Goal: Task Accomplishment & Management: Manage account settings

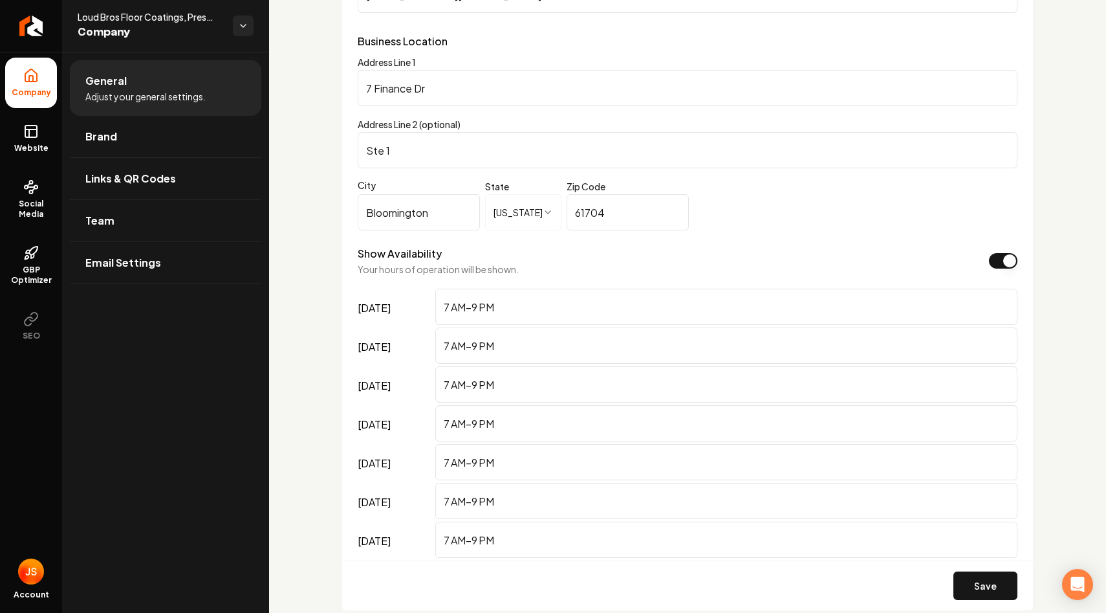
scroll to position [1002, 0]
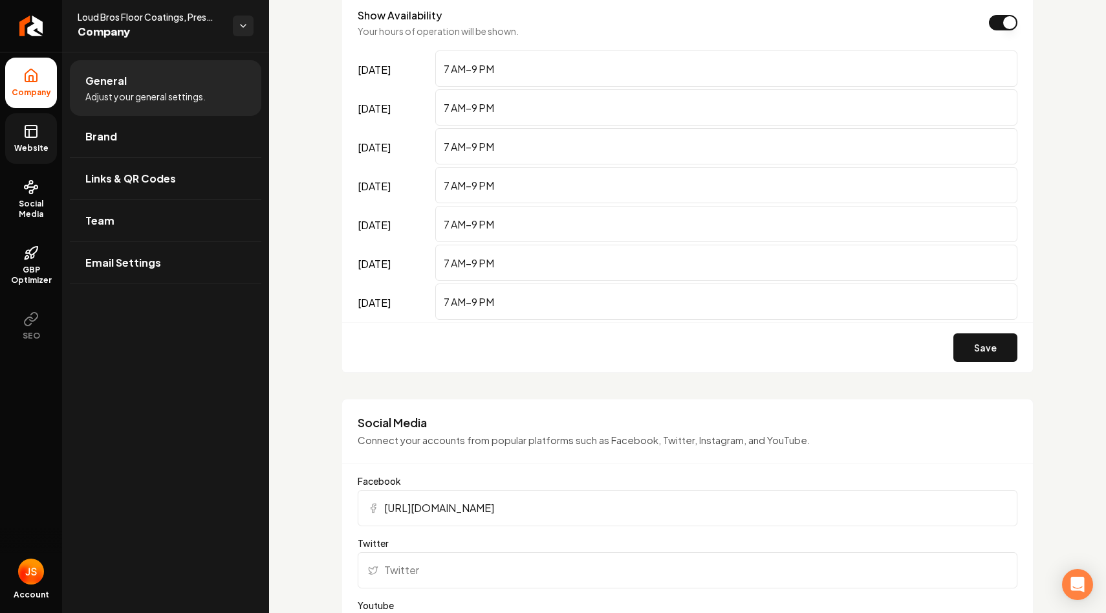
click at [41, 151] on span "Website" at bounding box center [31, 148] width 45 height 10
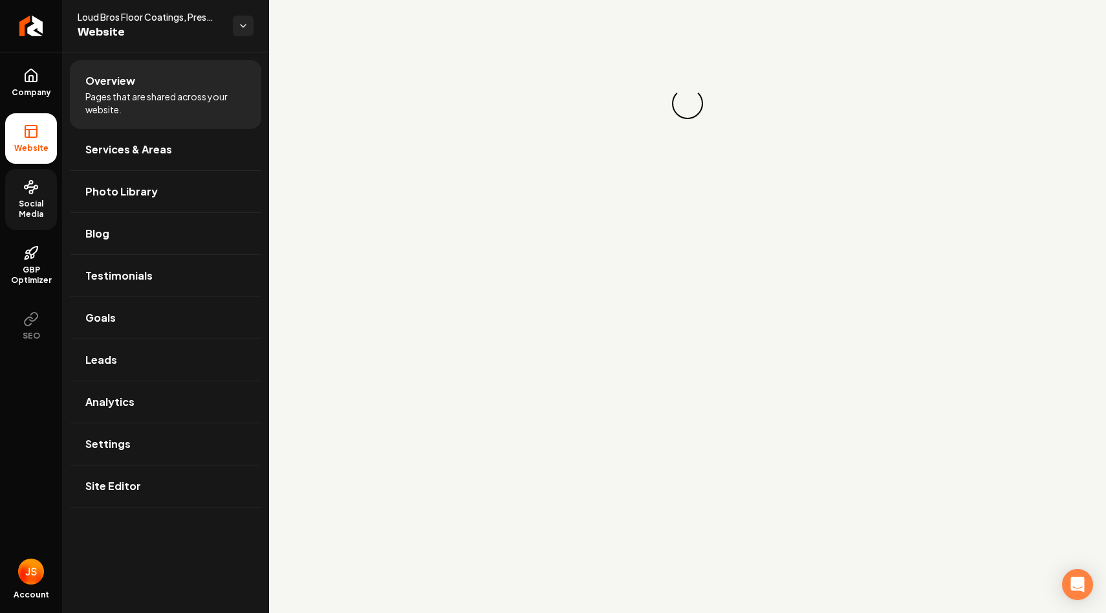
click at [32, 197] on link "Social Media" at bounding box center [31, 199] width 52 height 61
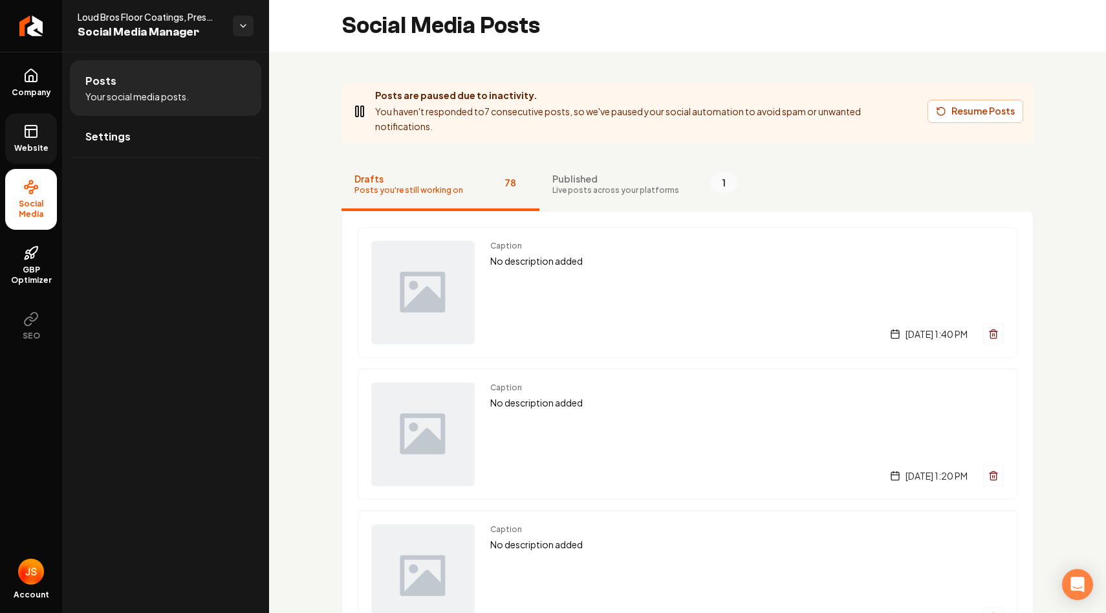
click at [19, 124] on link "Website" at bounding box center [31, 138] width 52 height 50
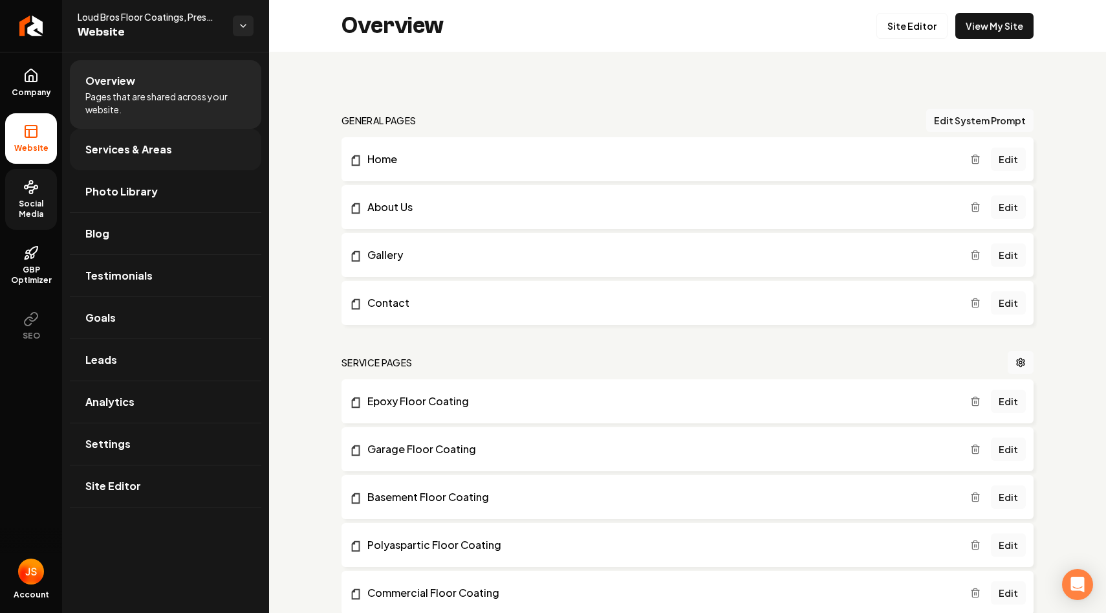
click at [148, 159] on link "Services & Areas" at bounding box center [166, 149] width 192 height 41
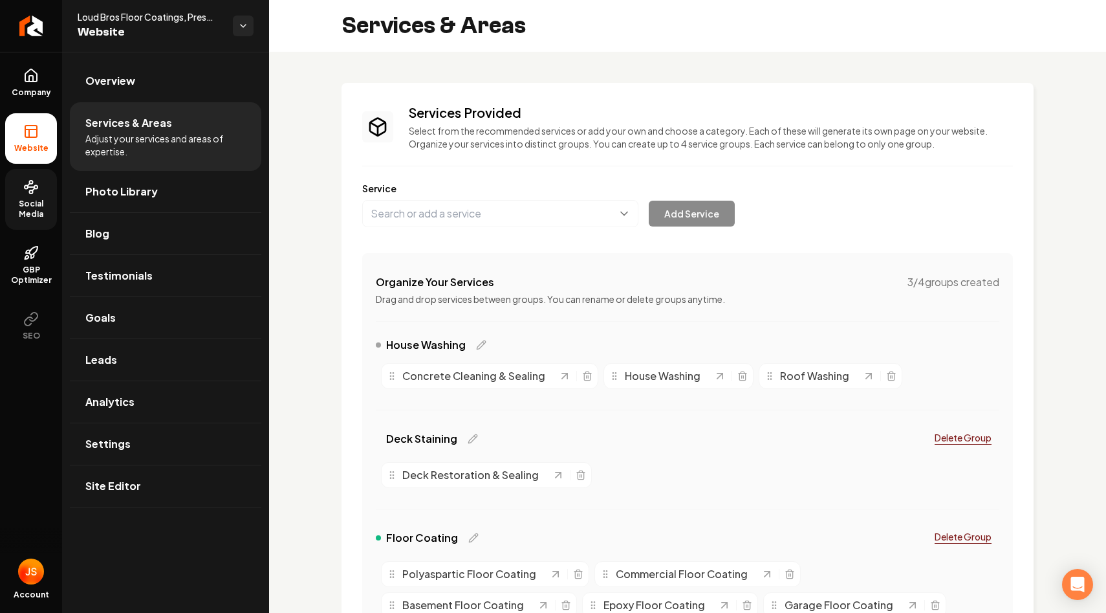
scroll to position [76, 0]
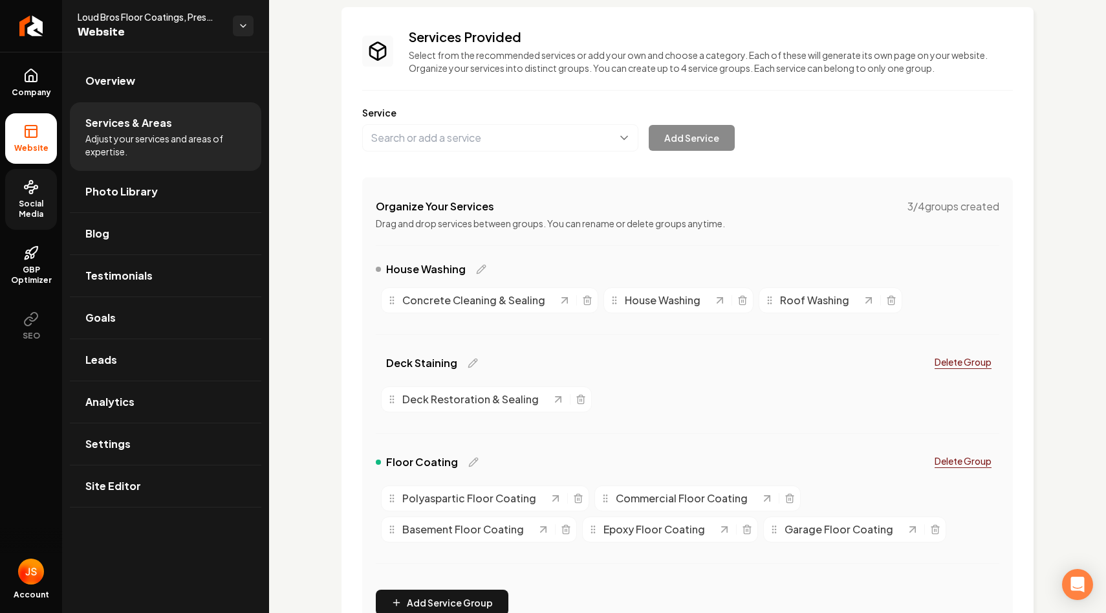
click at [684, 137] on div "Add Service" at bounding box center [548, 137] width 373 height 27
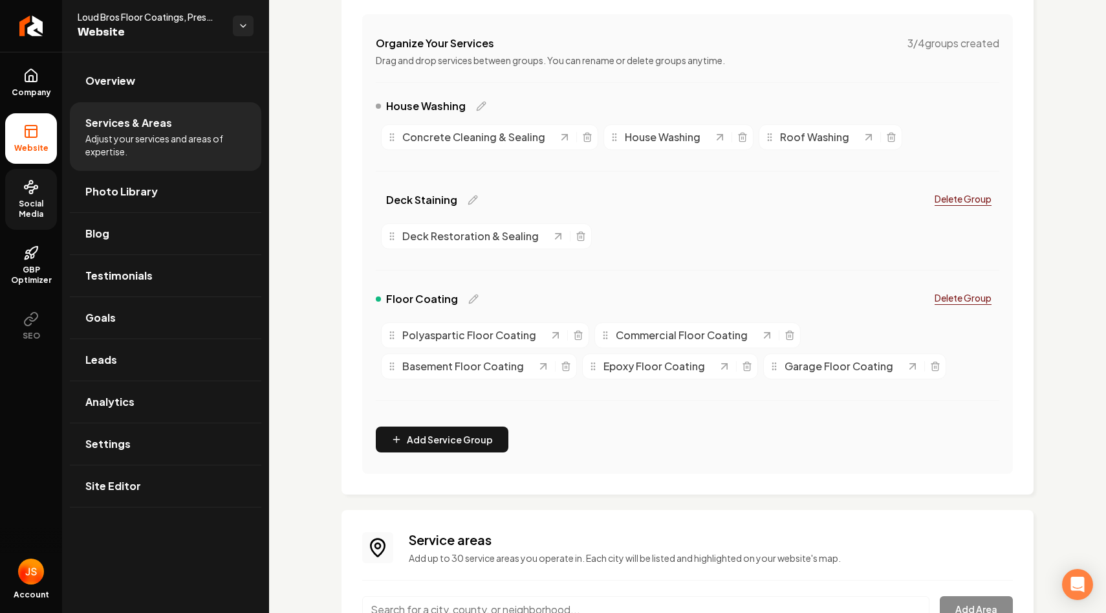
scroll to position [258, 0]
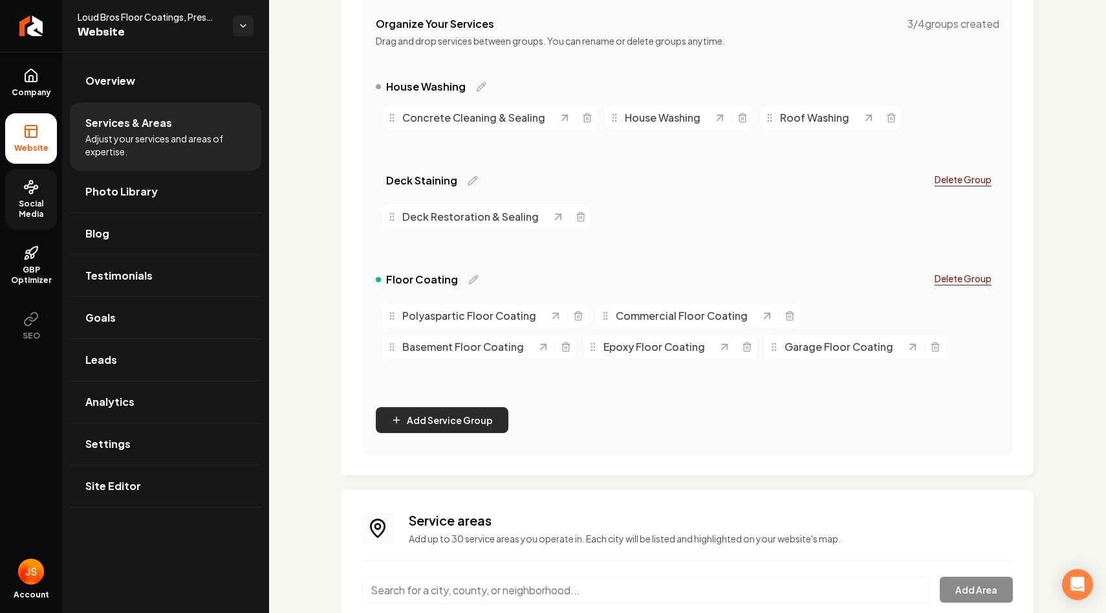
click at [426, 424] on button "Add Service Group" at bounding box center [442, 420] width 133 height 26
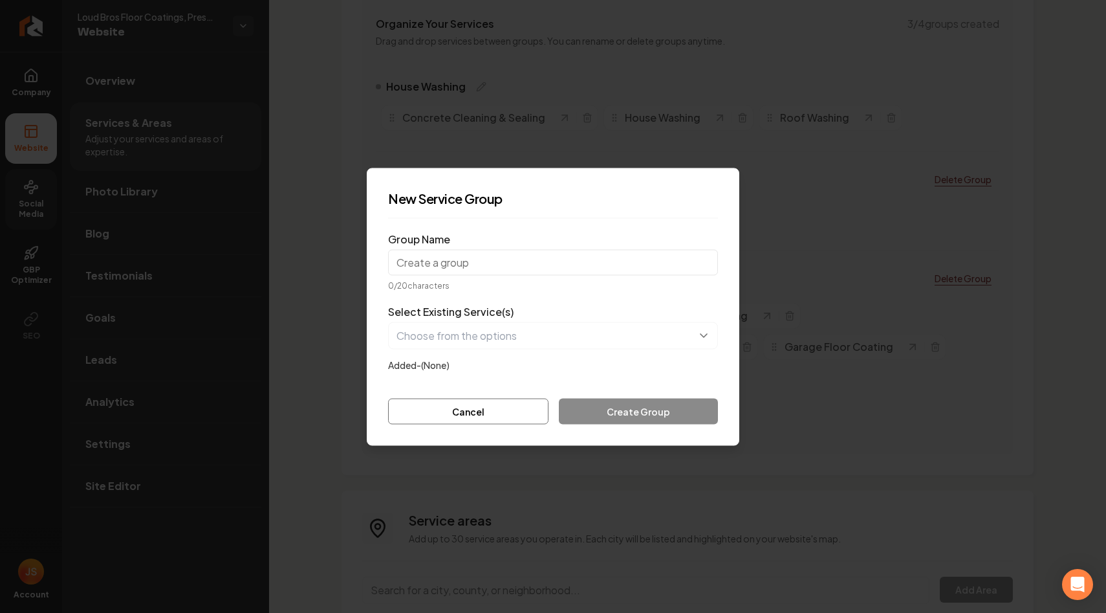
click at [510, 263] on input "Group Name" at bounding box center [553, 262] width 330 height 26
click at [491, 263] on input "Garage Storage Syste" at bounding box center [553, 262] width 330 height 26
drag, startPoint x: 437, startPoint y: 262, endPoint x: 563, endPoint y: 262, distance: 126.2
click at [563, 262] on input "Garage Storage Syste" at bounding box center [553, 262] width 330 height 26
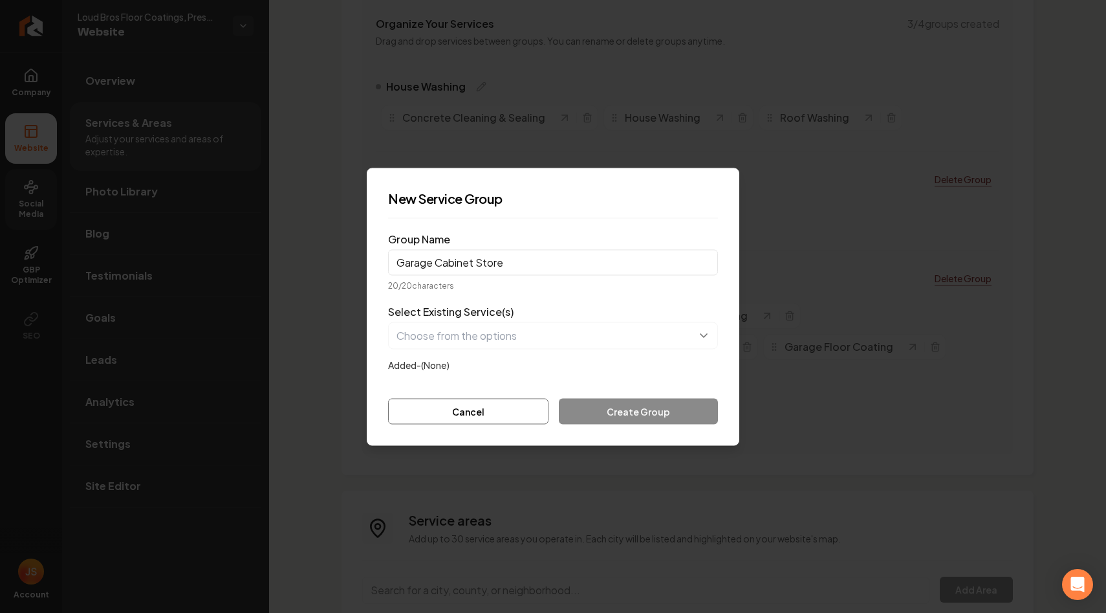
drag, startPoint x: 476, startPoint y: 261, endPoint x: 524, endPoint y: 261, distance: 47.9
click at [524, 261] on input "Garage Cabinet Store" at bounding box center [553, 262] width 330 height 26
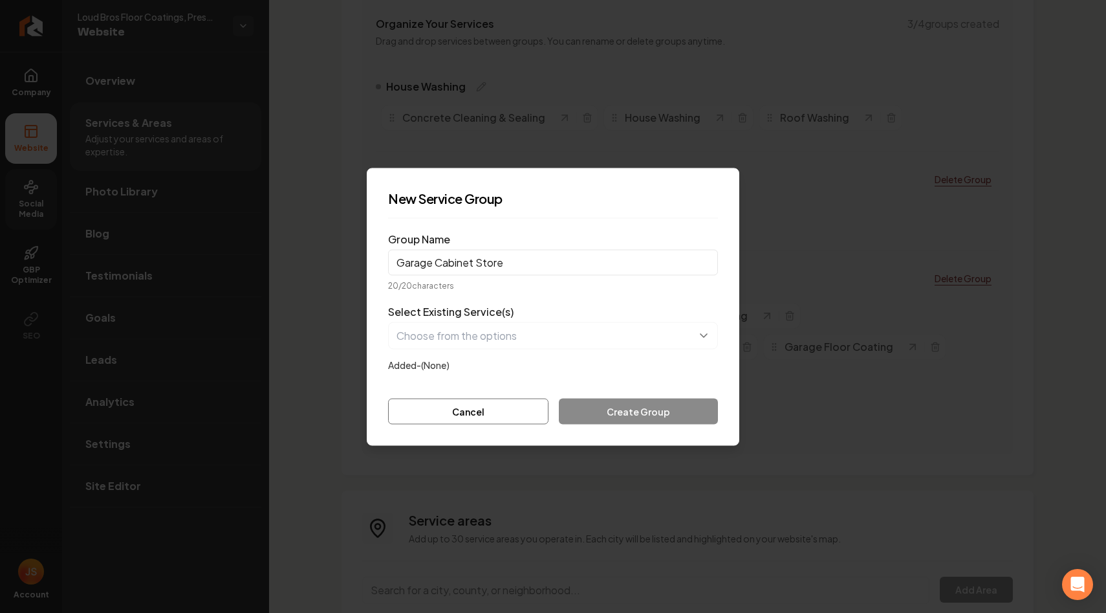
drag, startPoint x: 525, startPoint y: 262, endPoint x: 474, endPoint y: 261, distance: 51.1
click at [474, 261] on input "Garage Cabinet Store" at bounding box center [553, 262] width 330 height 26
drag, startPoint x: 474, startPoint y: 261, endPoint x: 551, endPoint y: 261, distance: 77.6
click at [551, 261] on input "Garage Cabinet Store" at bounding box center [553, 262] width 330 height 26
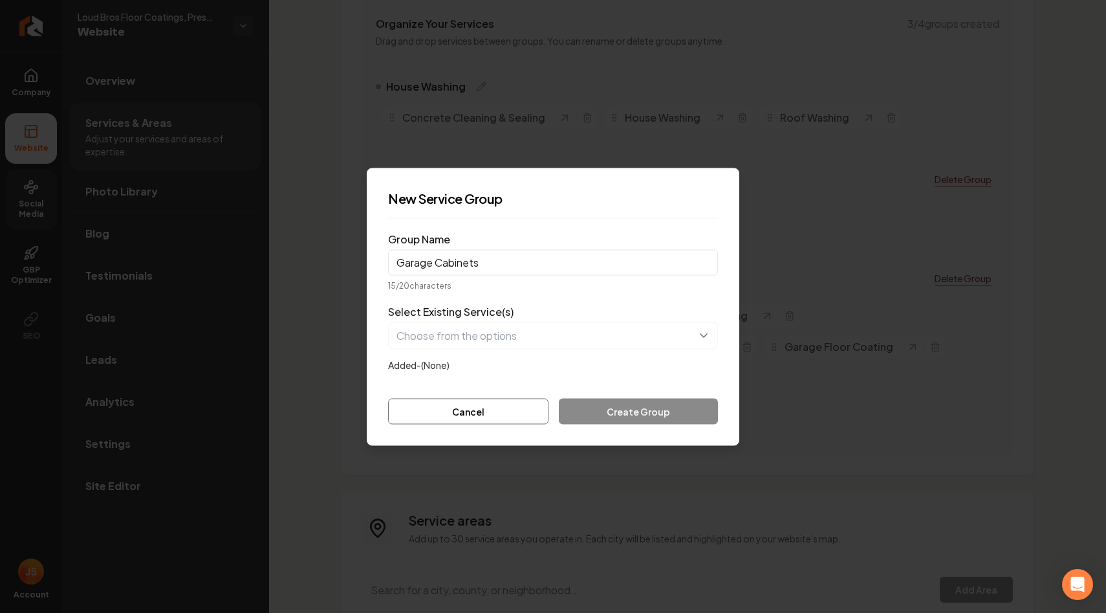
type input "Garage Cabinets"
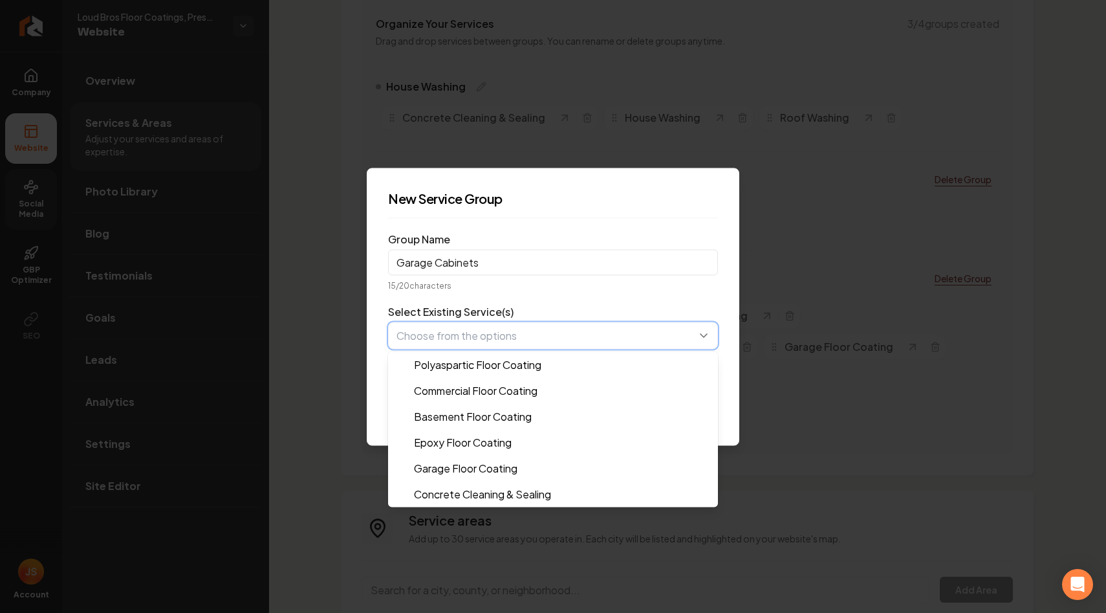
click at [558, 345] on button "button" at bounding box center [553, 335] width 330 height 27
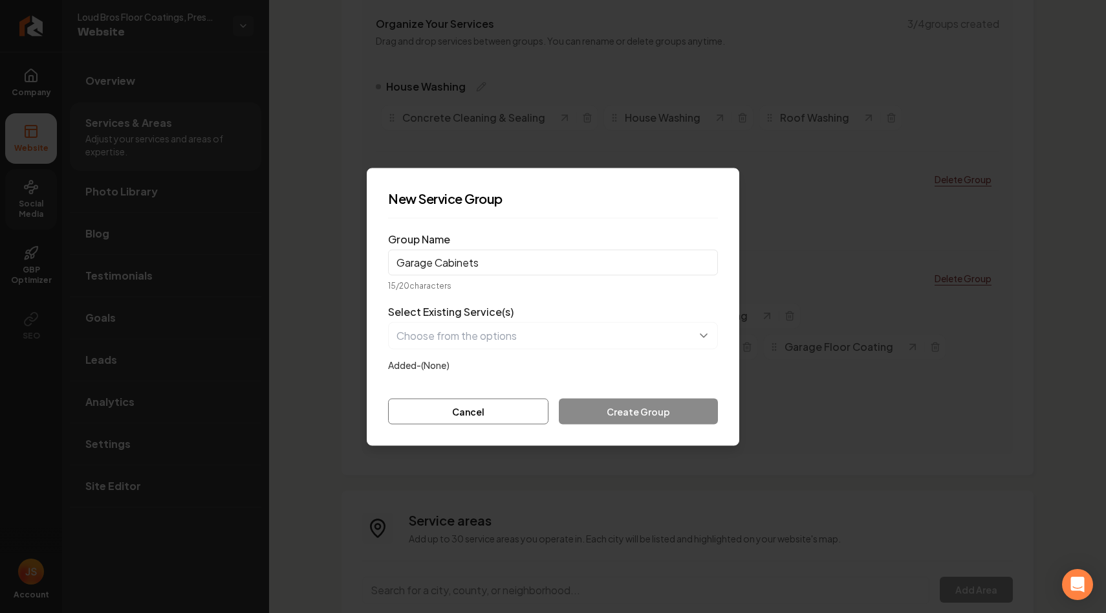
click at [523, 291] on form "Group Name Garage Cabinets 15 / 20 characters Select Existing Service(s) Added-…" at bounding box center [553, 325] width 330 height 195
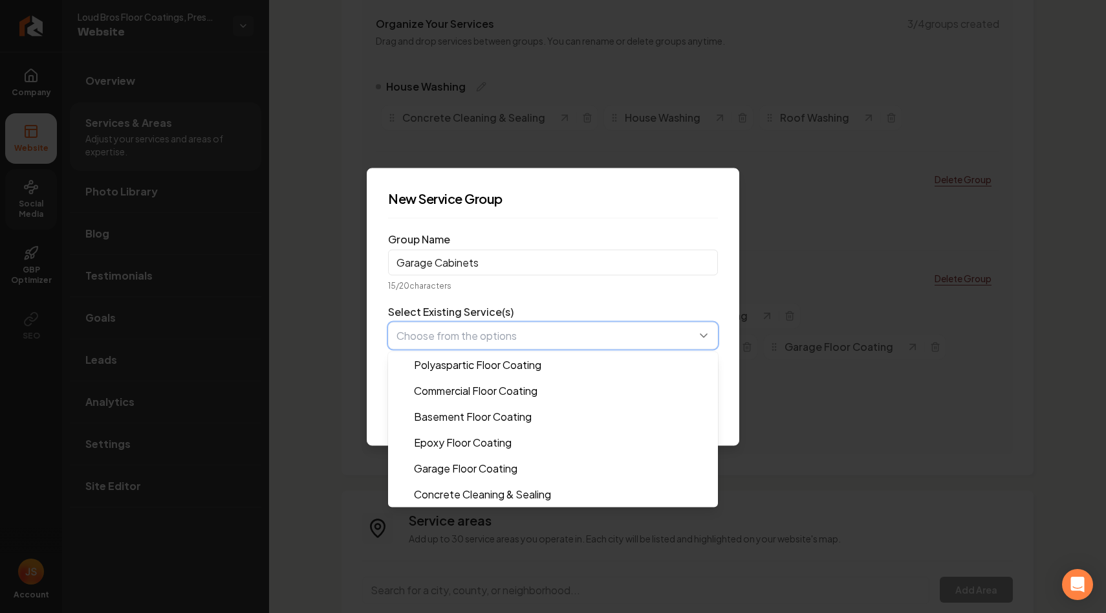
click at [472, 342] on button "button" at bounding box center [553, 335] width 330 height 27
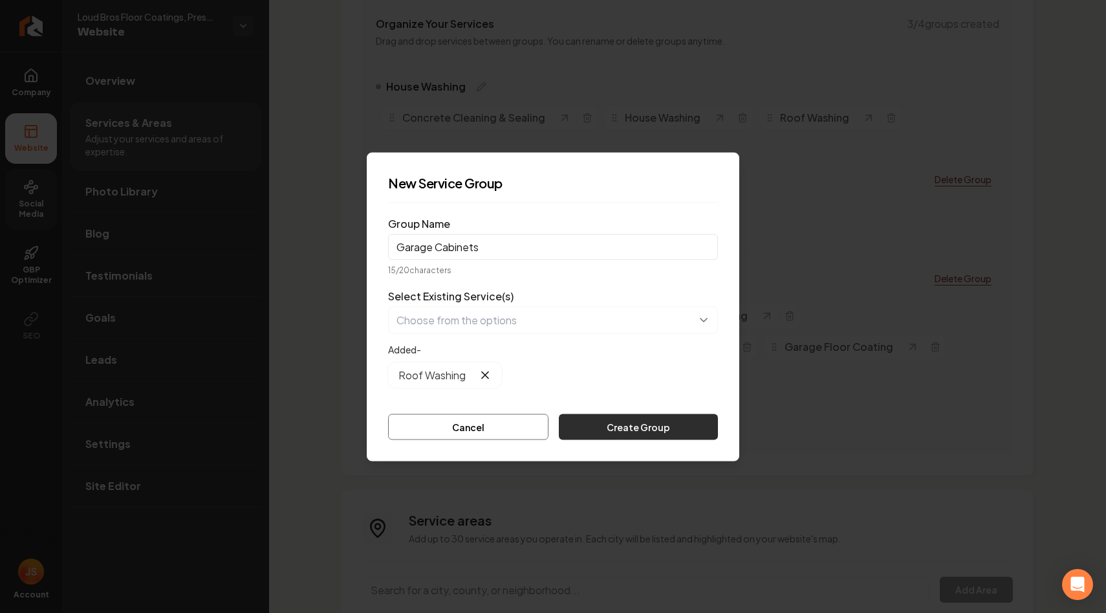
click at [604, 420] on button "Create Group" at bounding box center [638, 426] width 159 height 26
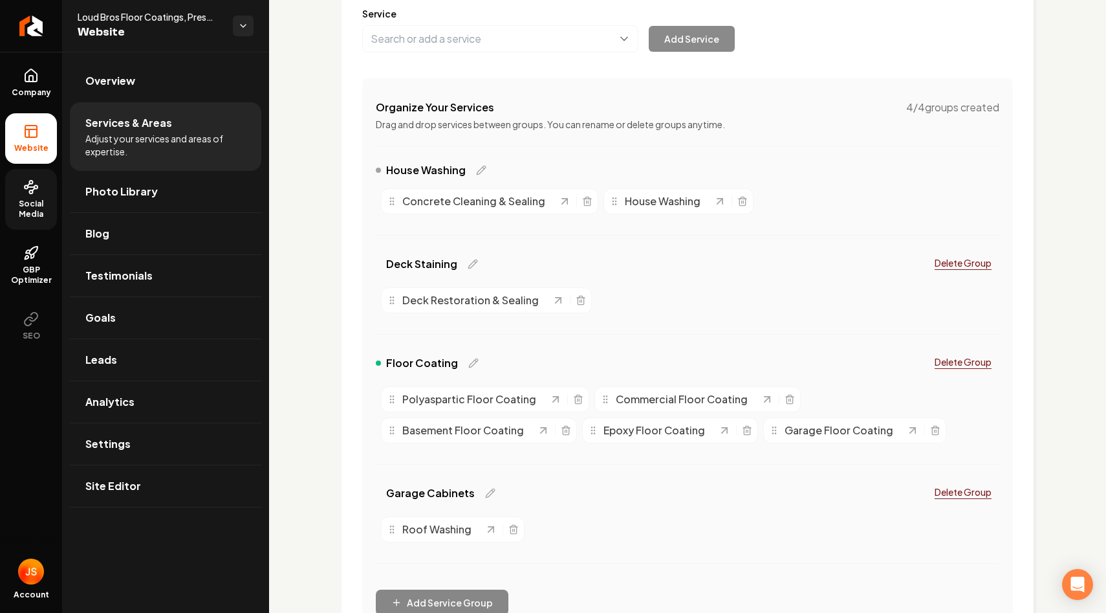
scroll to position [120, 0]
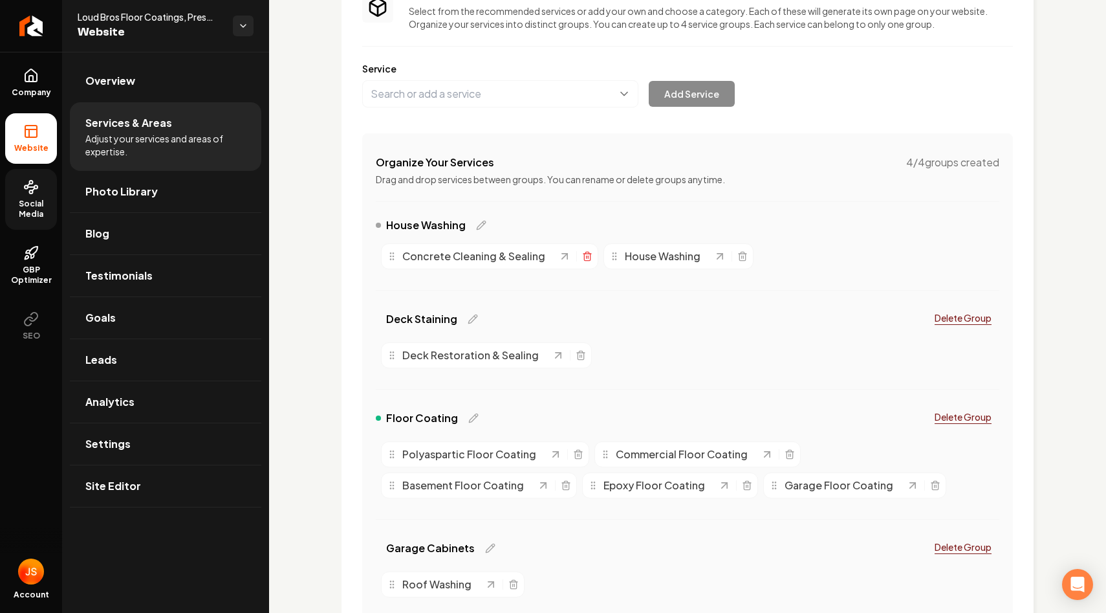
click at [582, 253] on icon "Main content area" at bounding box center [587, 256] width 10 height 10
click at [525, 97] on button "Main content area" at bounding box center [500, 93] width 276 height 27
click at [527, 96] on button "Main content area" at bounding box center [500, 93] width 276 height 27
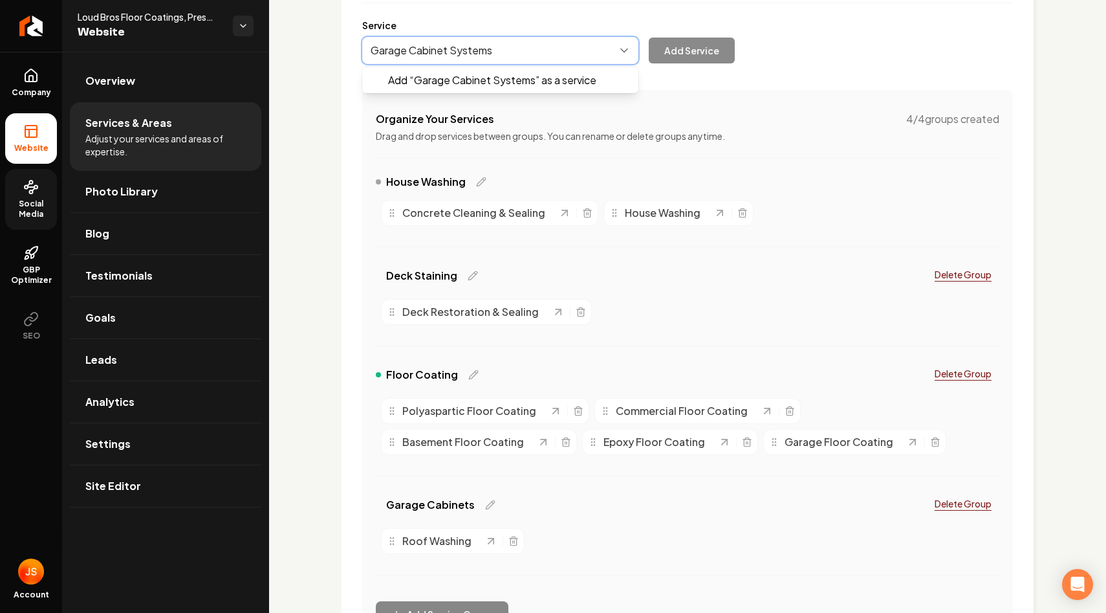
scroll to position [64, 0]
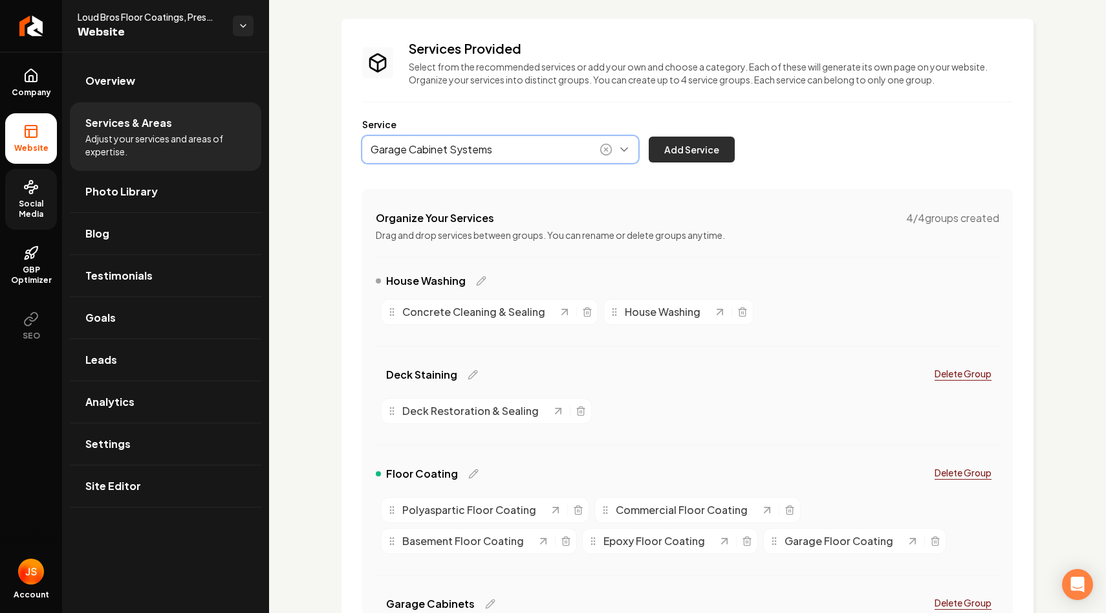
type input "Garage Cabinet Systems"
click at [698, 149] on button "Add Service" at bounding box center [692, 150] width 86 height 26
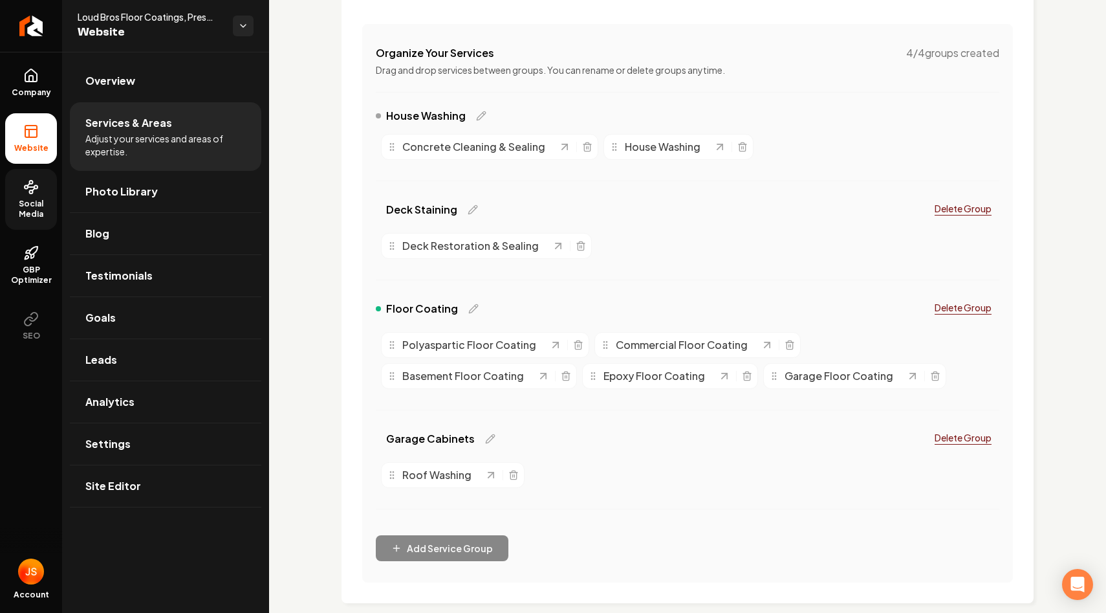
scroll to position [437, 0]
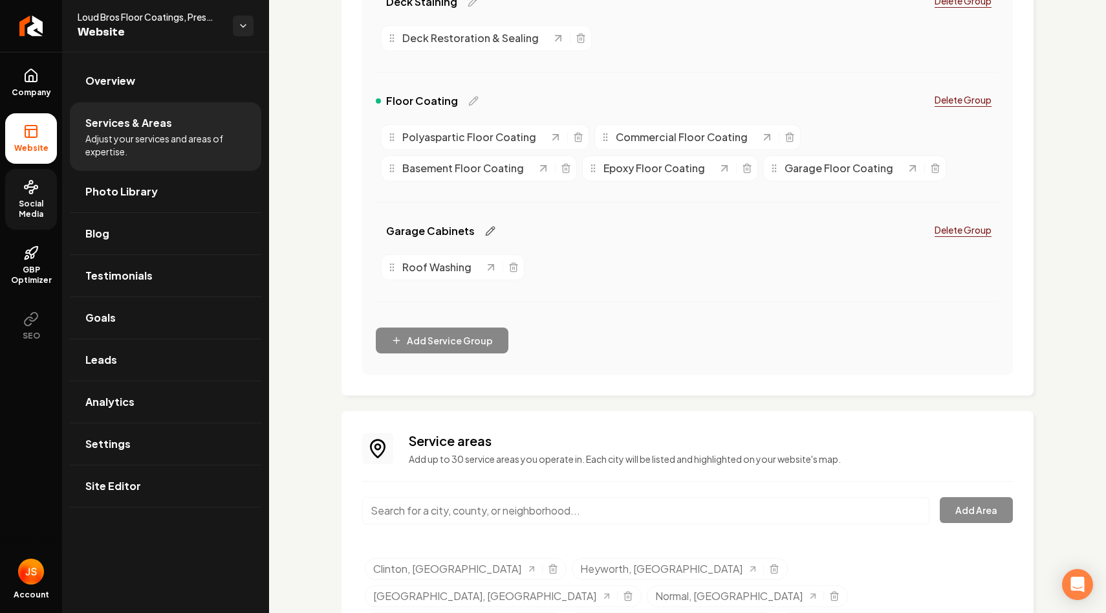
click at [486, 233] on icon "Main content area" at bounding box center [490, 230] width 8 height 8
click at [467, 228] on input "Garage Cabinets" at bounding box center [460, 228] width 148 height 26
click at [337, 296] on div "Services Provided Select from the recommended services or add your own and choo…" at bounding box center [687, 153] width 837 height 1076
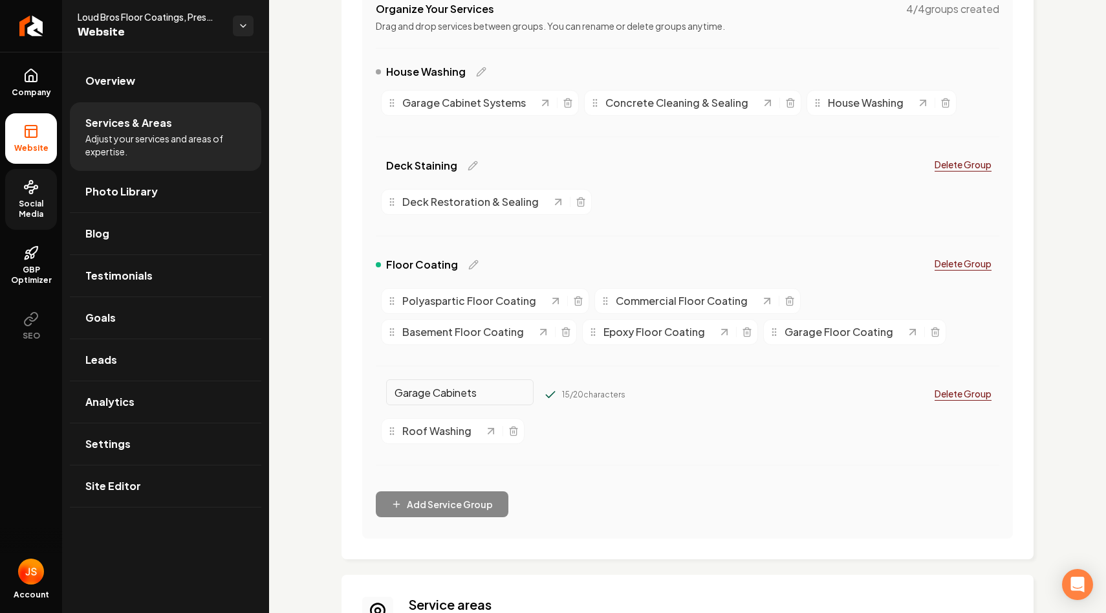
scroll to position [488, 0]
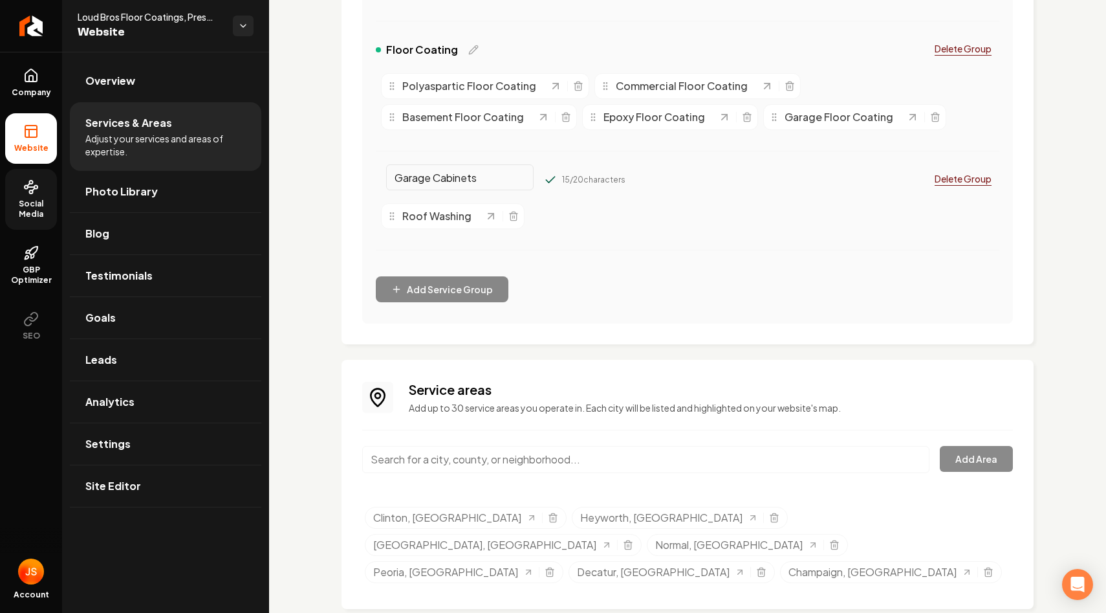
click at [514, 208] on div "Roof Washing" at bounding box center [453, 216] width 144 height 26
click at [514, 210] on div "Main content area" at bounding box center [502, 216] width 34 height 13
click at [512, 218] on icon "Main content area" at bounding box center [514, 216] width 10 height 10
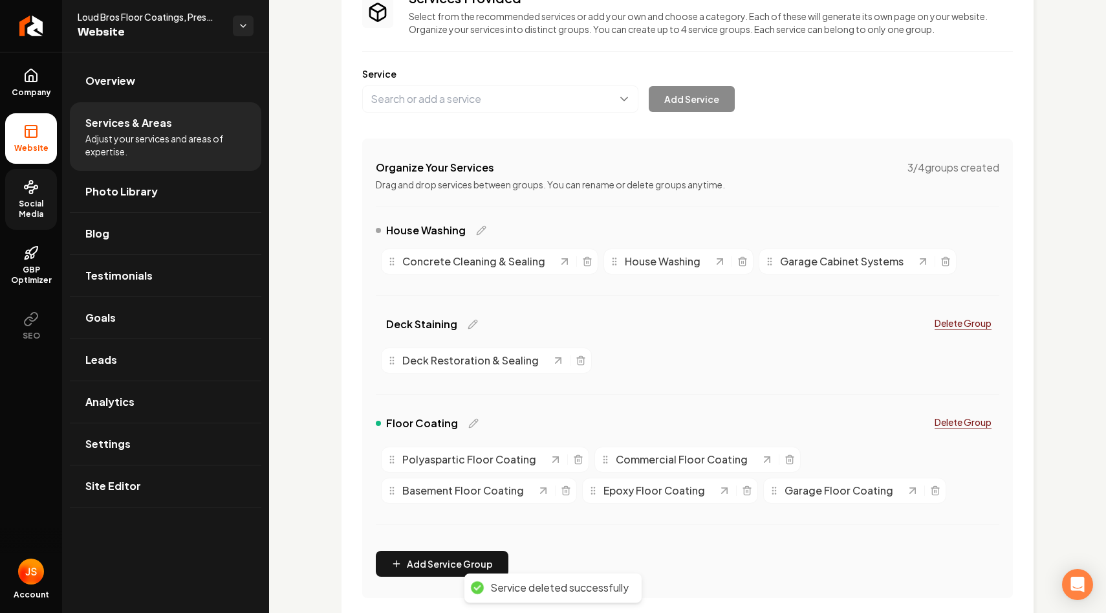
scroll to position [138, 0]
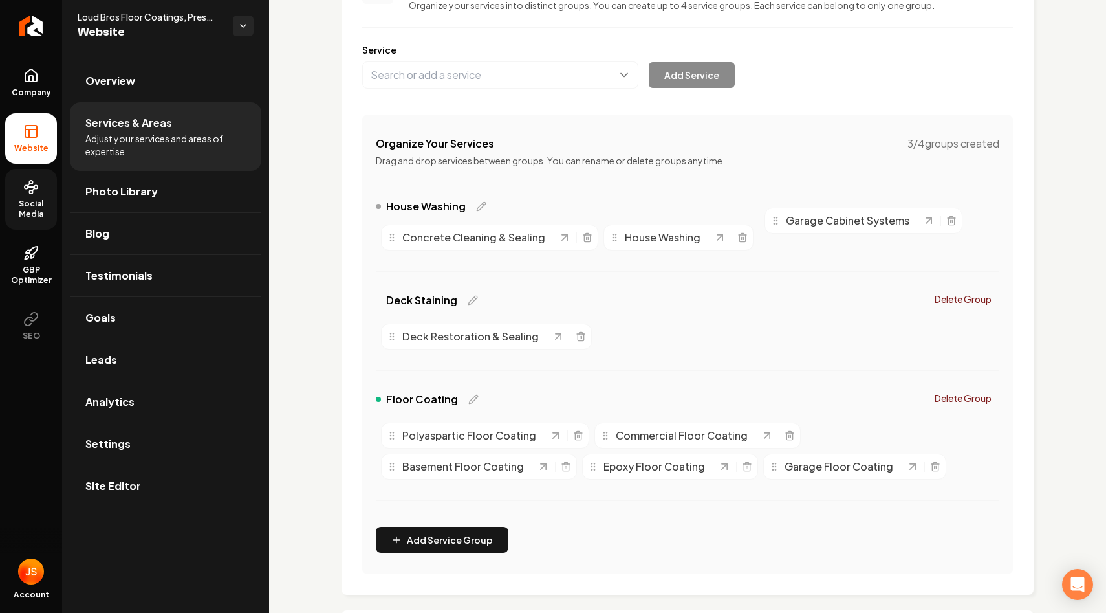
drag, startPoint x: 797, startPoint y: 237, endPoint x: 801, endPoint y: 221, distance: 16.6
click at [802, 221] on span "Garage Cabinet Systems" at bounding box center [848, 221] width 124 height 16
click at [422, 537] on button "Add Service Group" at bounding box center [442, 540] width 133 height 26
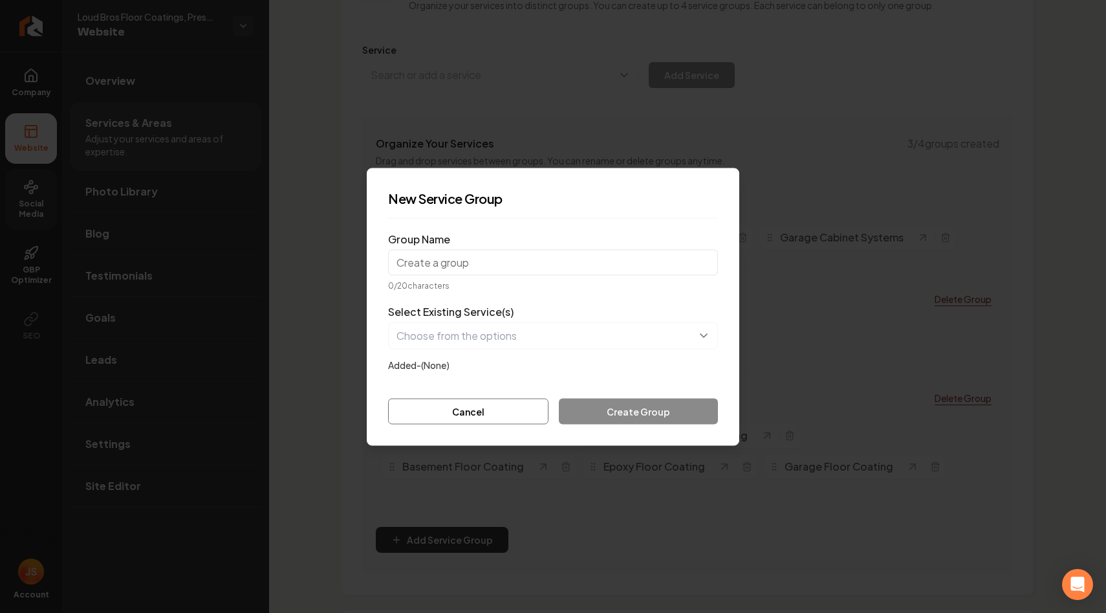
click at [581, 249] on input "Group Name" at bounding box center [553, 262] width 330 height 26
type input "Garage Cabinets"
click at [503, 329] on button "button" at bounding box center [553, 335] width 330 height 27
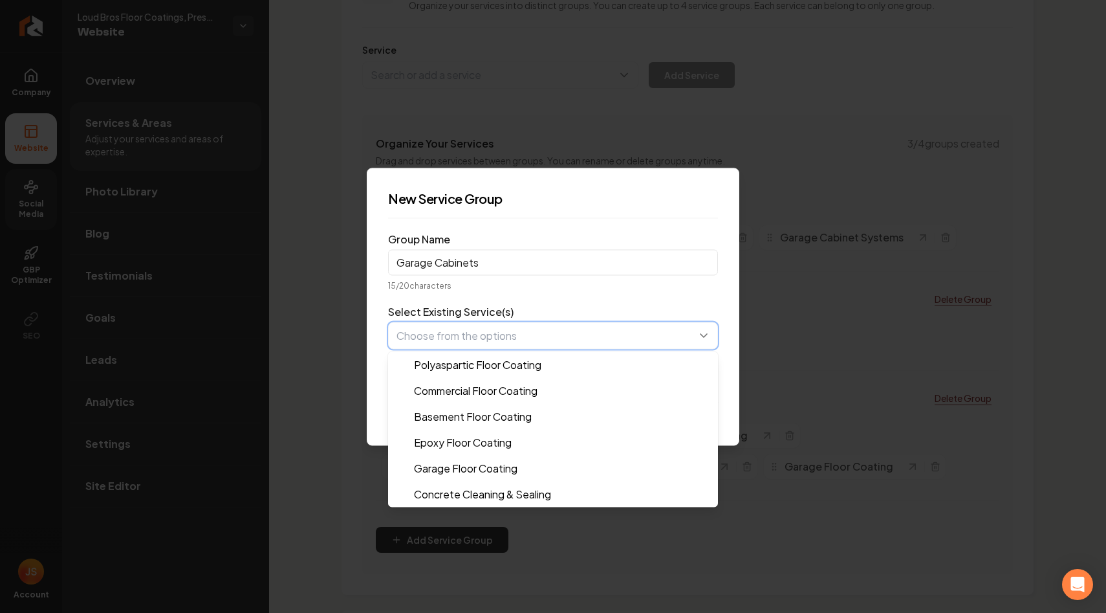
scroll to position [78, 0]
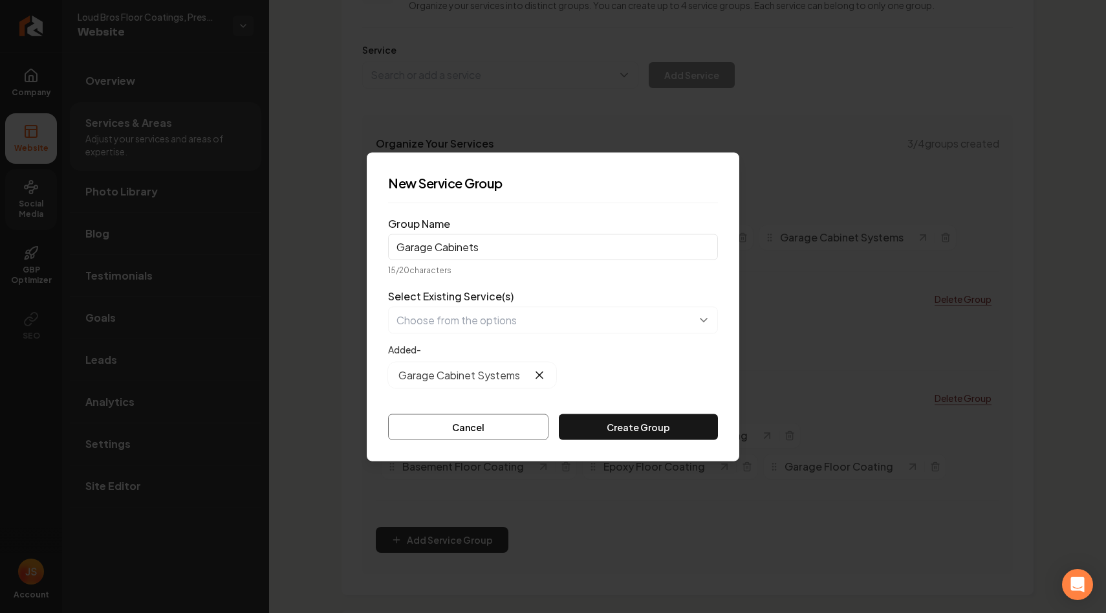
click at [612, 377] on div "Garage Cabinet Systems" at bounding box center [553, 375] width 330 height 26
click at [613, 430] on button "Create Group" at bounding box center [638, 426] width 159 height 26
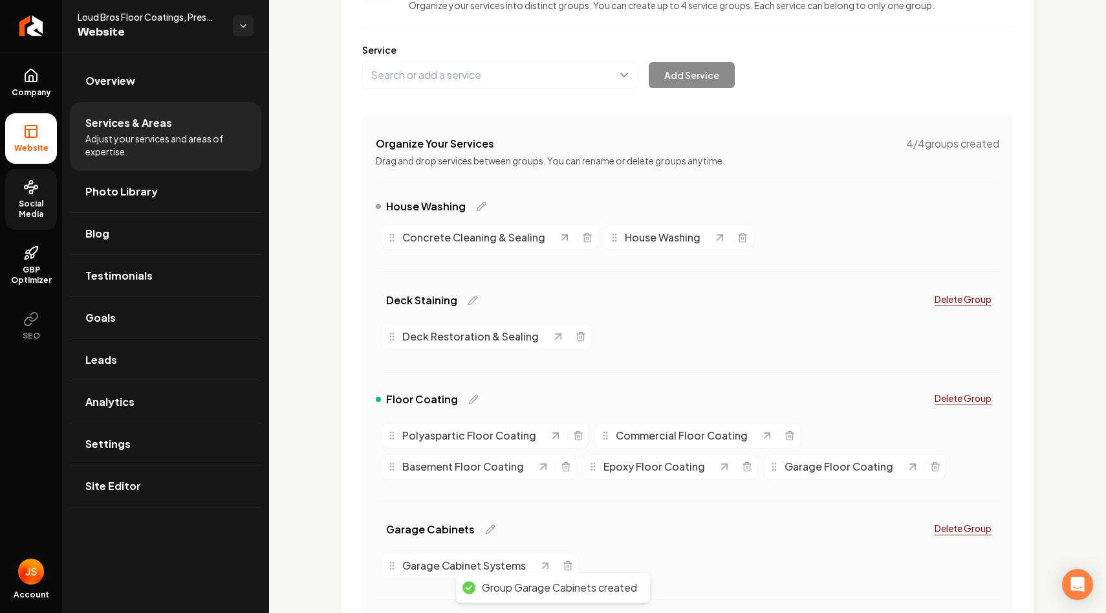
scroll to position [320, 0]
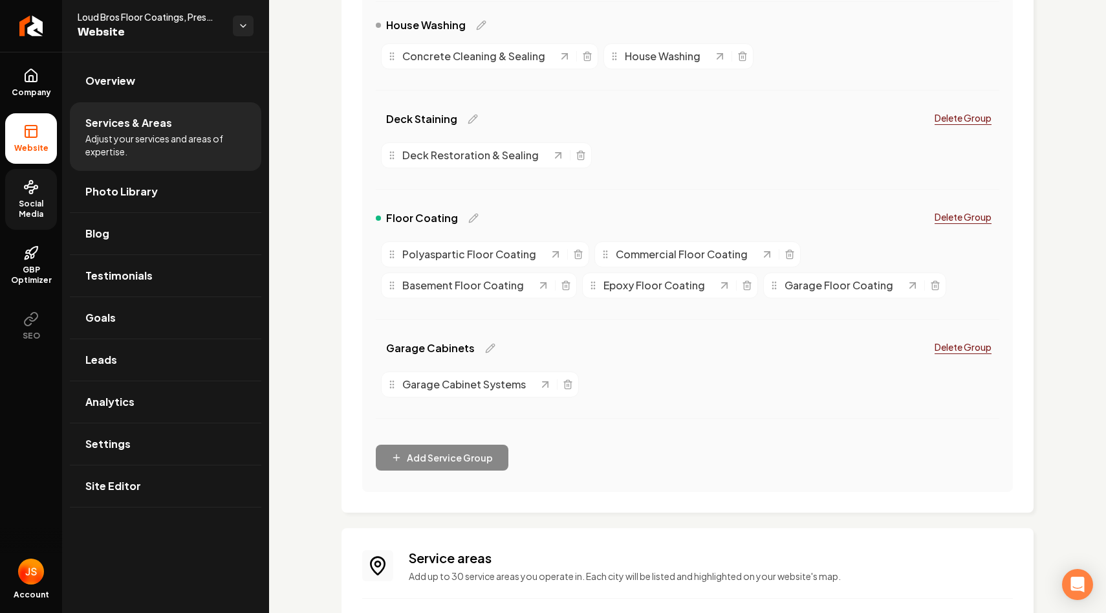
click at [305, 371] on div "Services Provided Select from the recommended services or add your own and choo…" at bounding box center [687, 270] width 837 height 1076
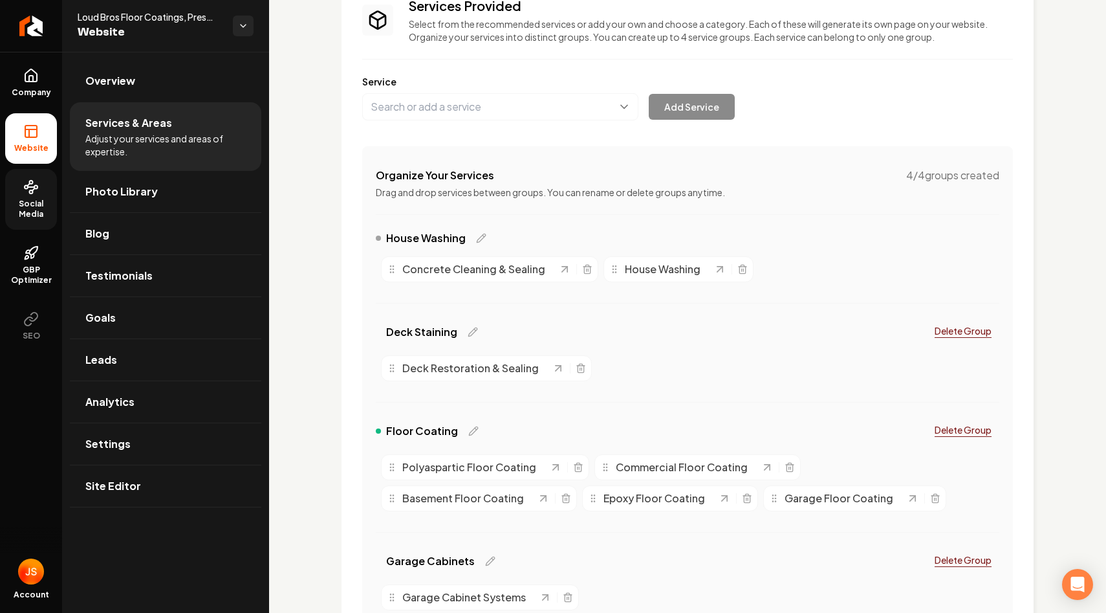
scroll to position [0, 0]
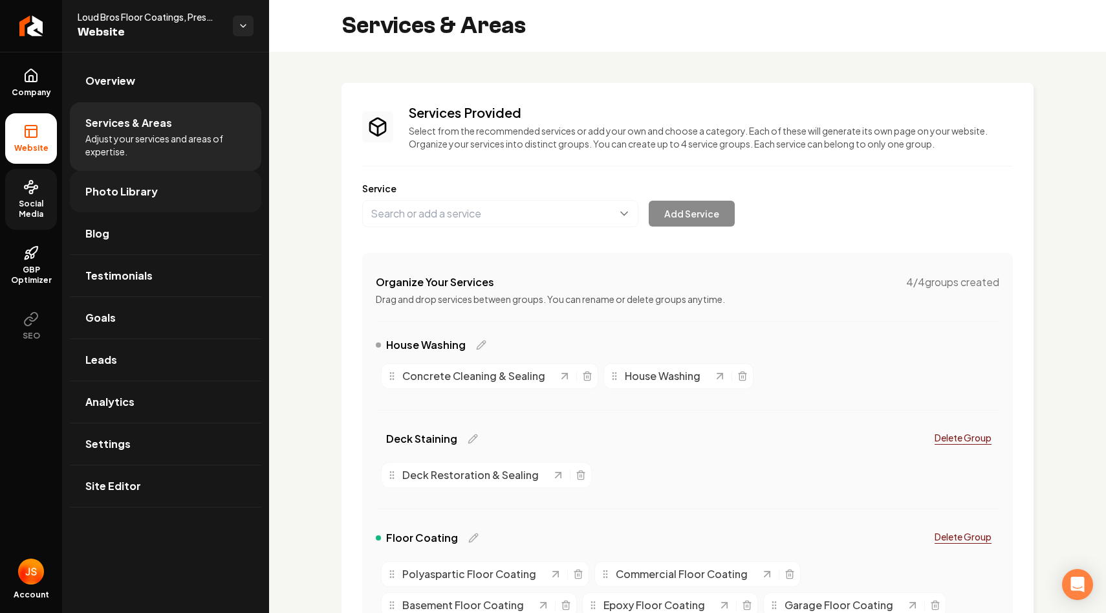
click at [160, 186] on link "Photo Library" at bounding box center [166, 191] width 192 height 41
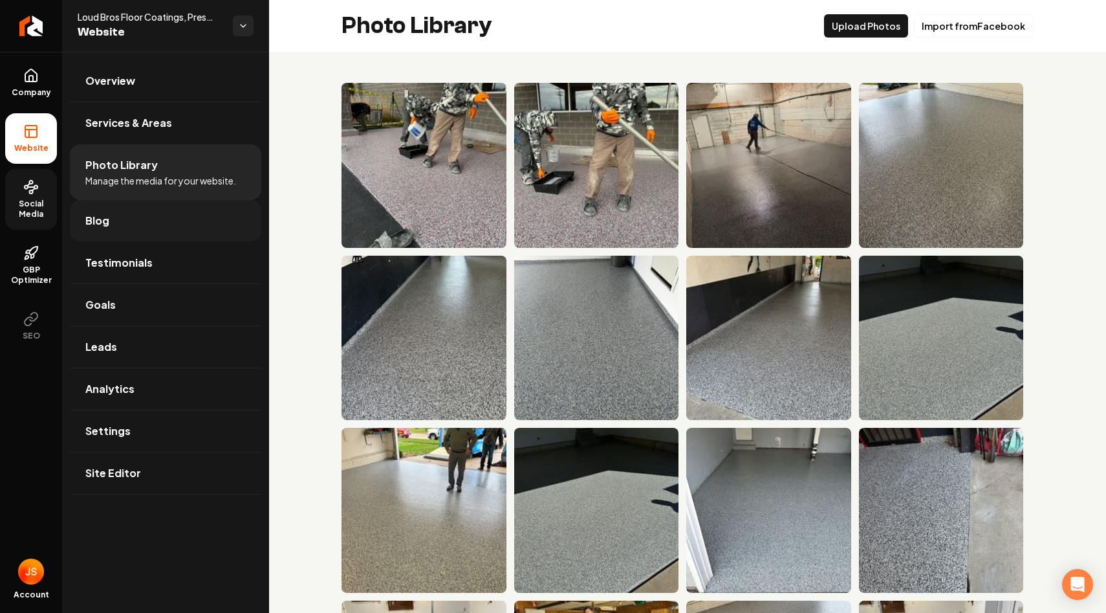
click at [175, 230] on link "Blog" at bounding box center [166, 220] width 192 height 41
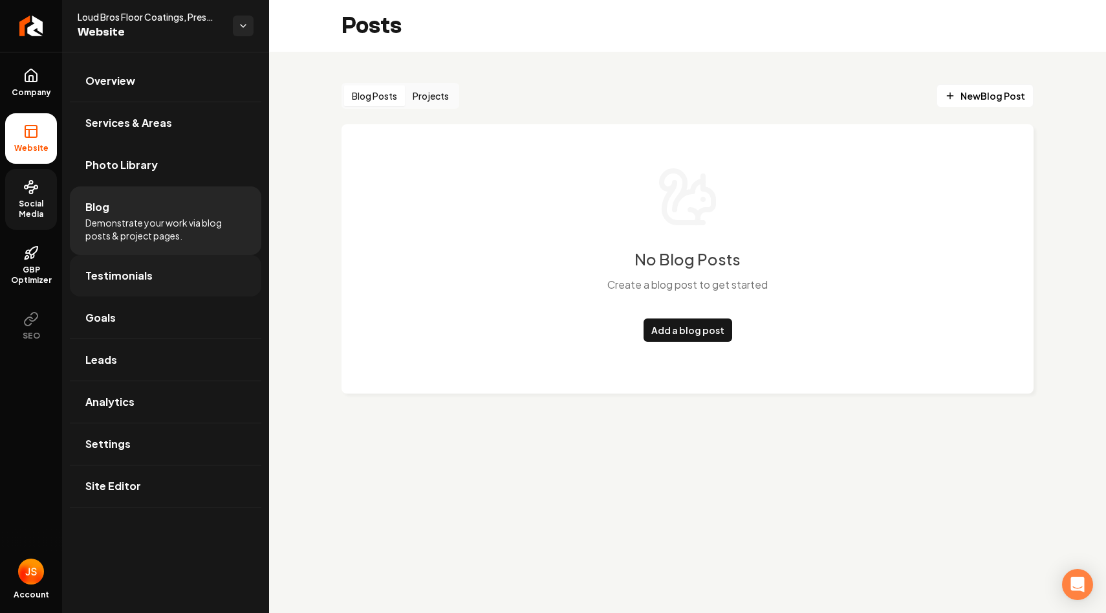
click at [168, 269] on link "Testimonials" at bounding box center [166, 275] width 192 height 41
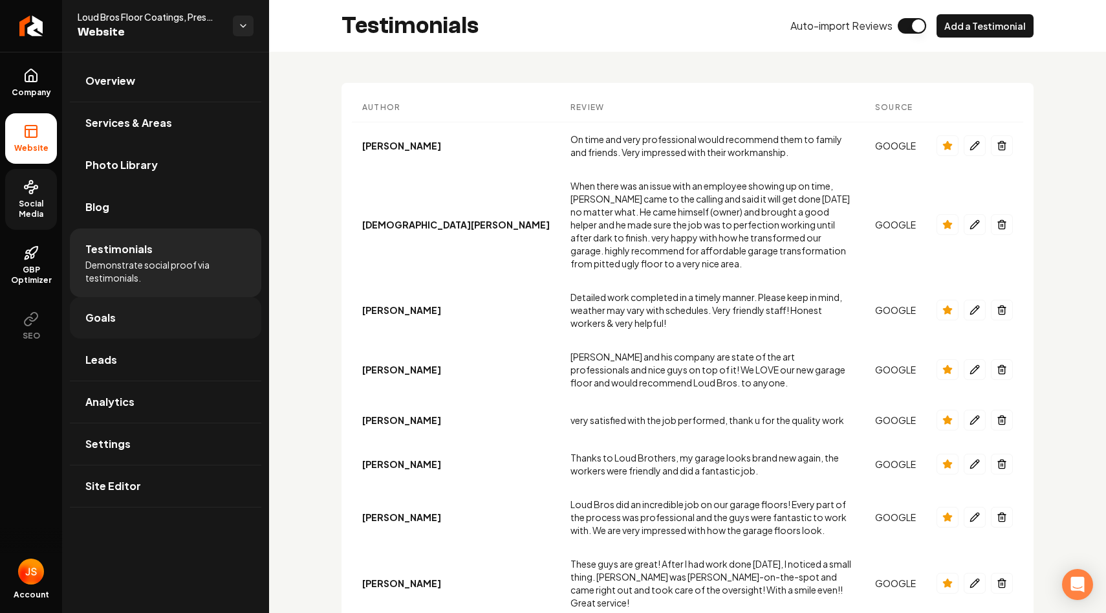
click at [150, 313] on link "Goals" at bounding box center [166, 317] width 192 height 41
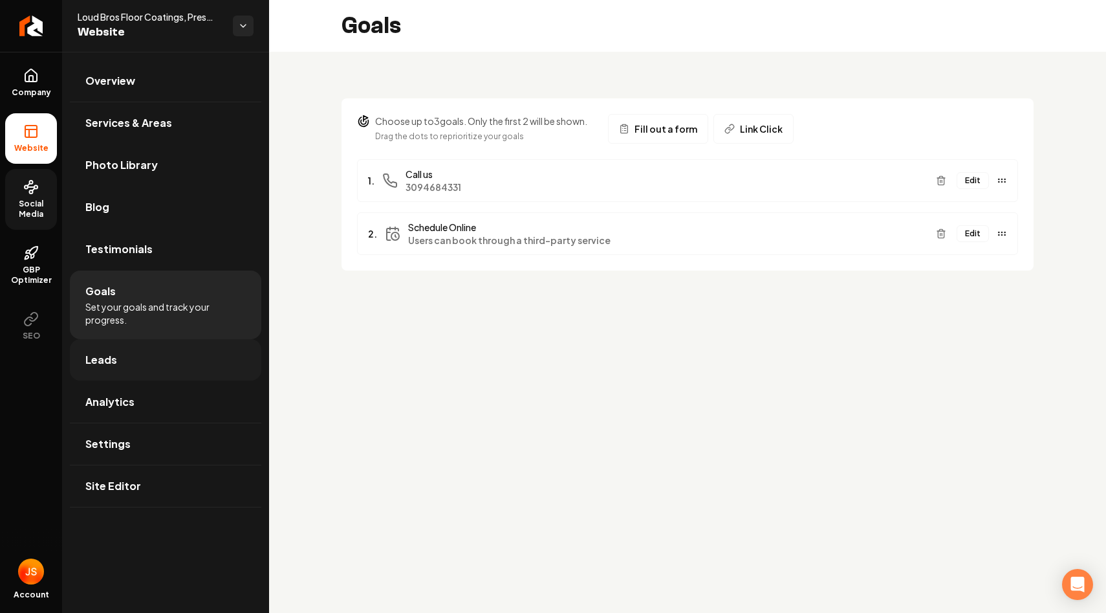
click at [151, 360] on link "Leads" at bounding box center [166, 359] width 192 height 41
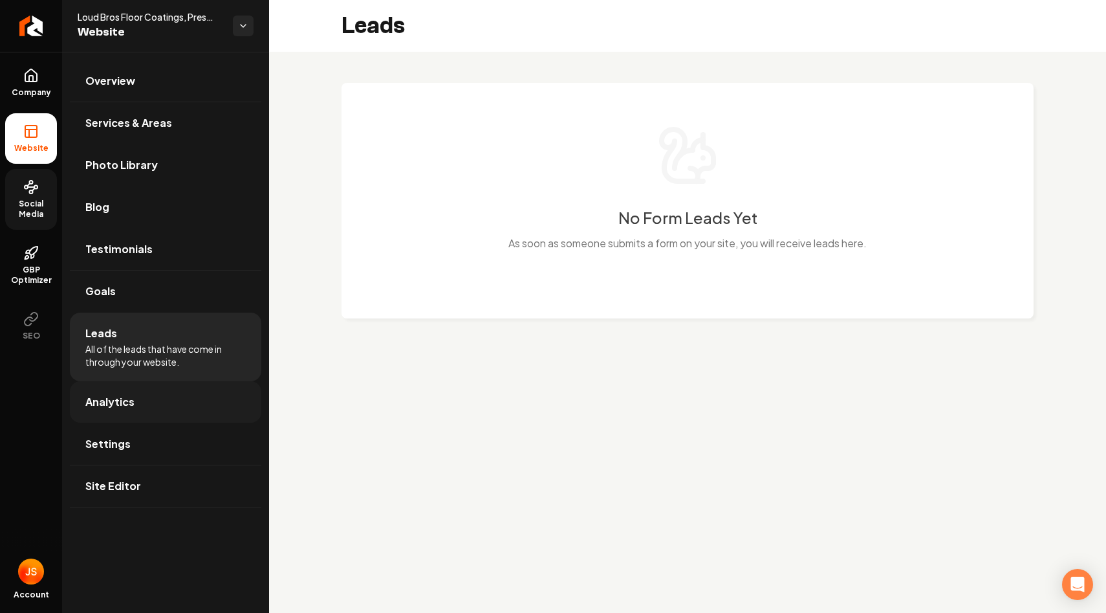
click at [152, 400] on link "Analytics" at bounding box center [166, 401] width 192 height 41
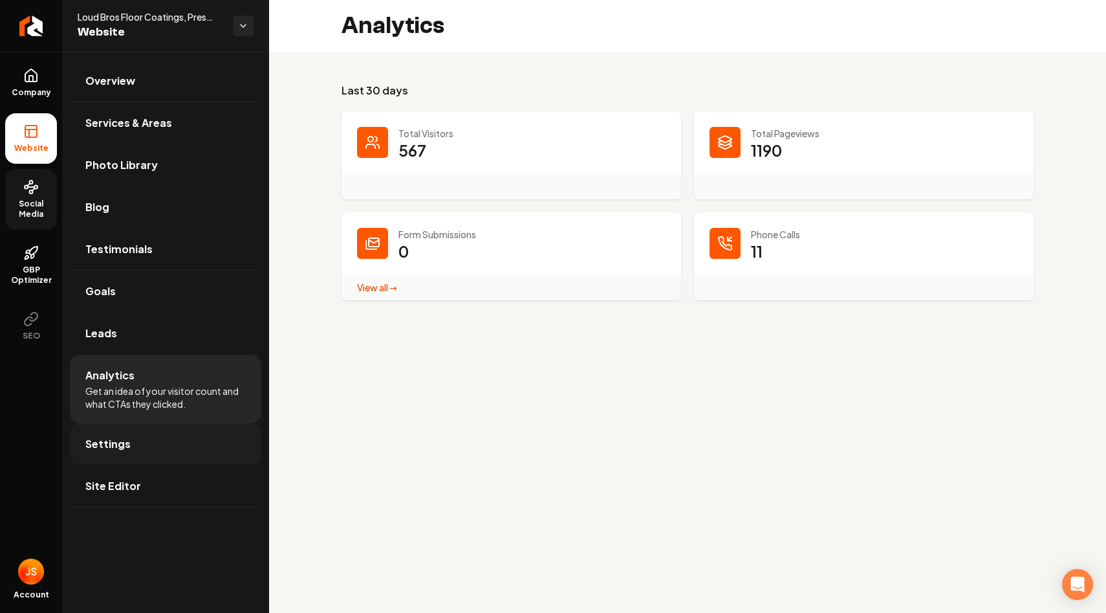
click at [148, 449] on link "Settings" at bounding box center [166, 443] width 192 height 41
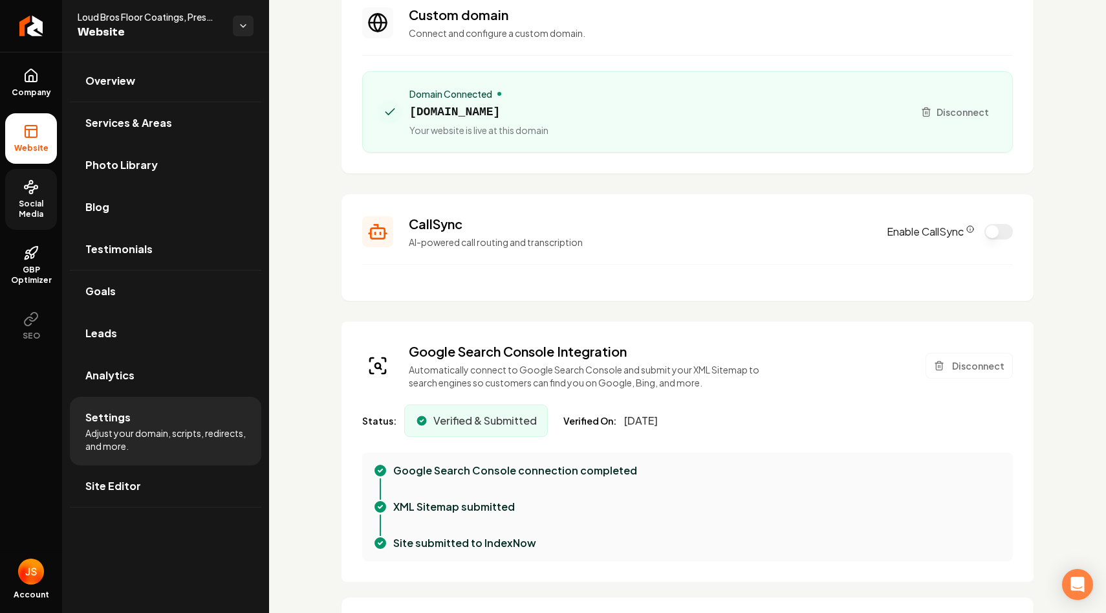
scroll to position [85, 0]
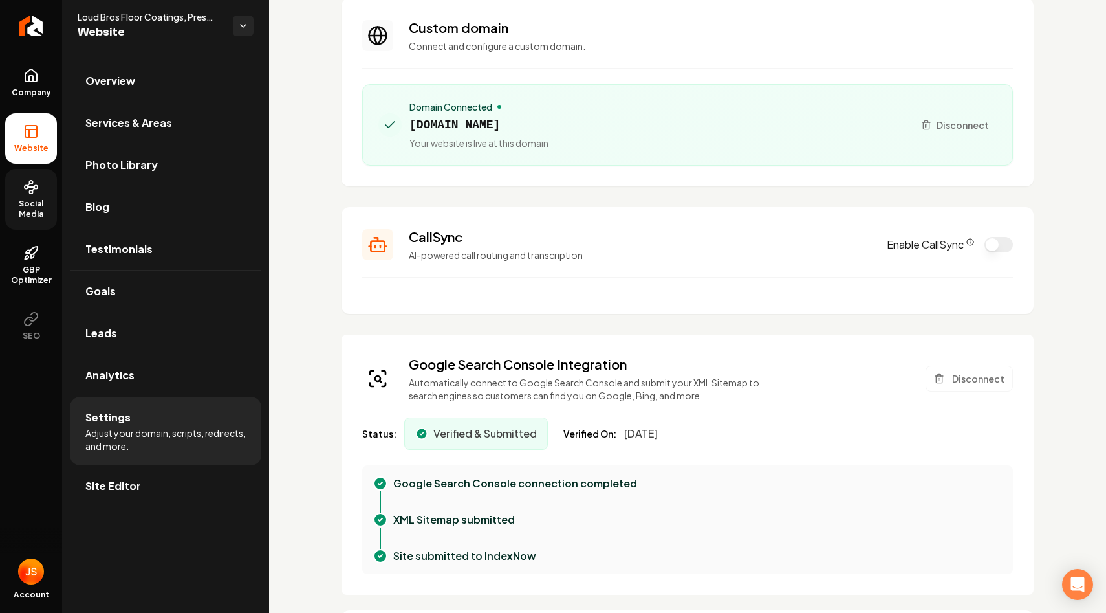
click at [971, 241] on icon "CallSync Info" at bounding box center [971, 242] width 8 height 8
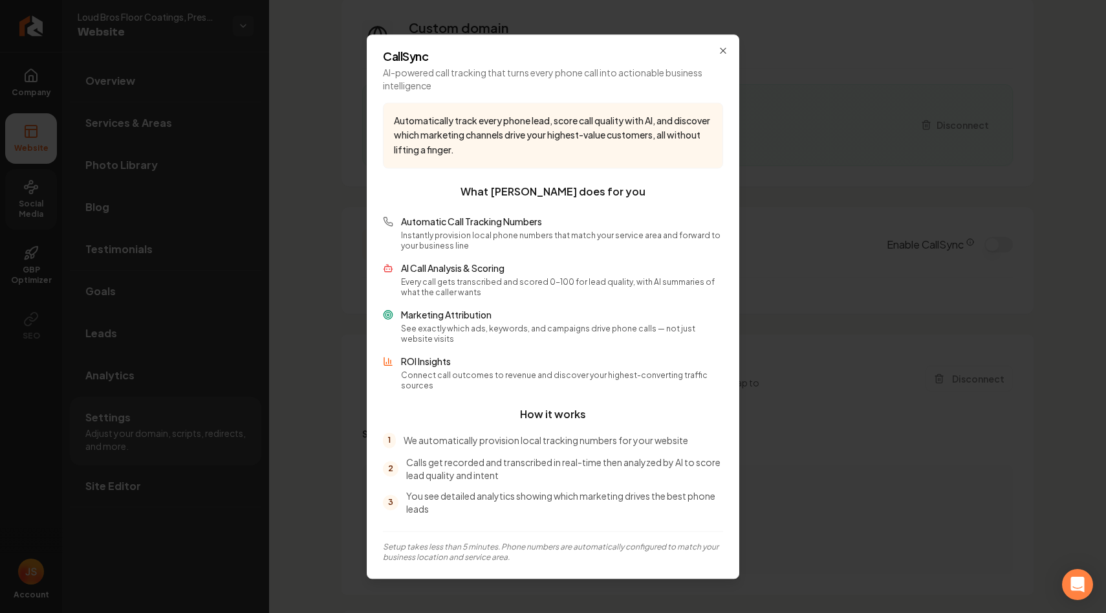
click at [715, 72] on p "AI-powered call tracking that turns every phone call into actionable business i…" at bounding box center [553, 79] width 340 height 26
click at [727, 54] on icon "button" at bounding box center [723, 50] width 10 height 10
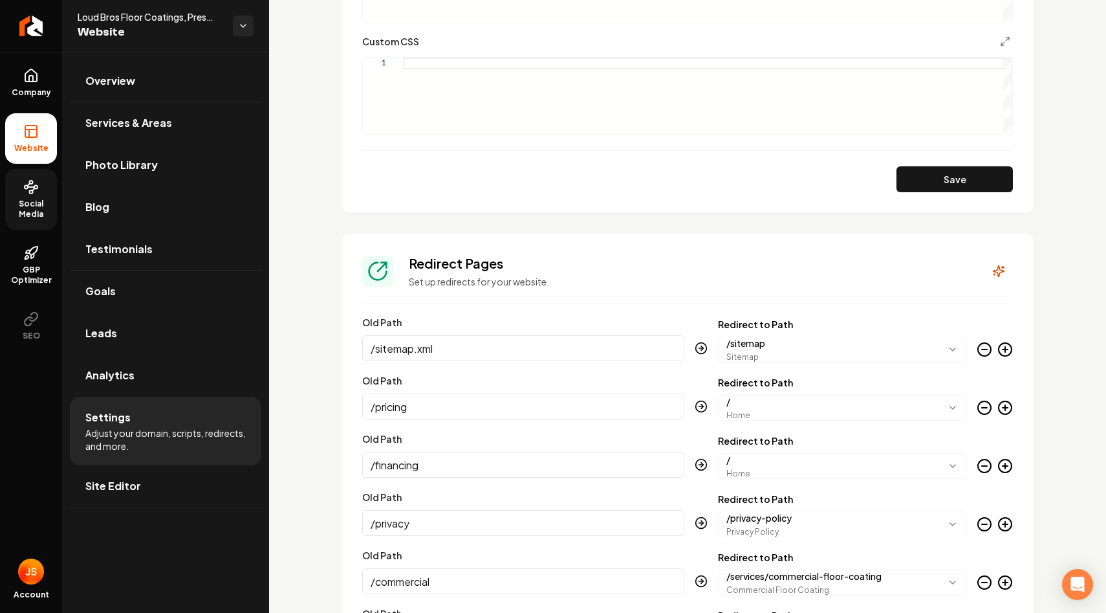
scroll to position [1137, 0]
